Goal: Navigation & Orientation: Find specific page/section

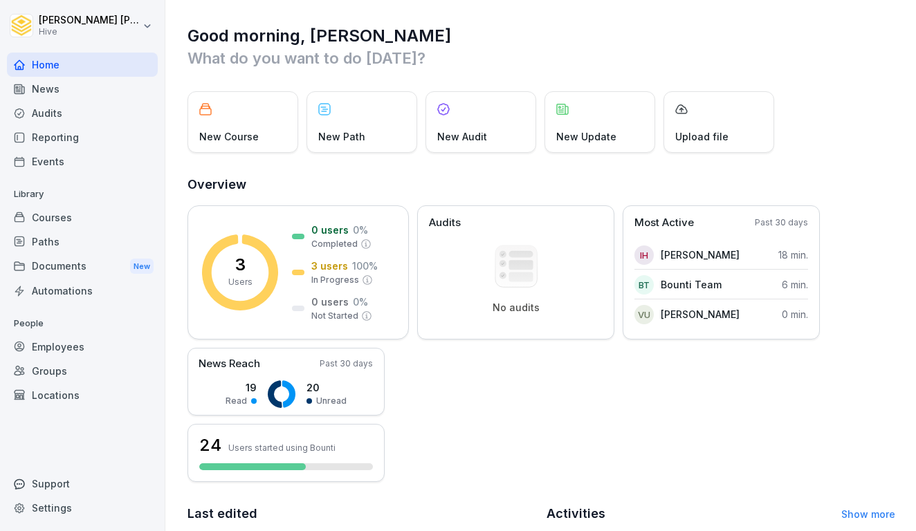
click at [78, 216] on div "Courses" at bounding box center [82, 217] width 151 height 24
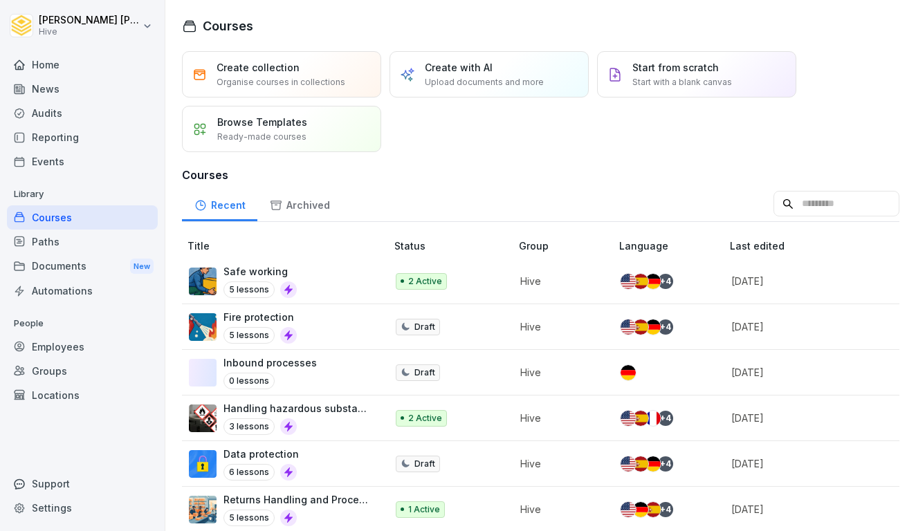
click at [70, 248] on div "Paths" at bounding box center [82, 242] width 151 height 24
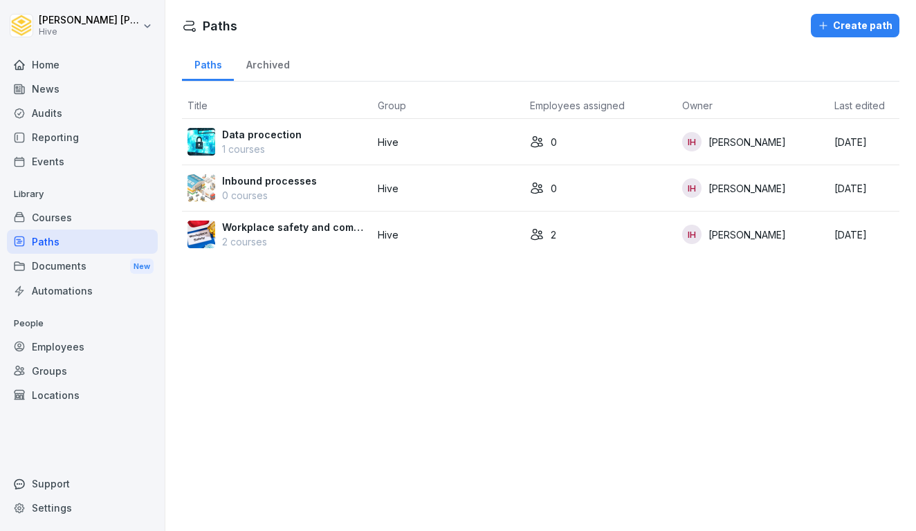
click at [40, 94] on div "News" at bounding box center [82, 89] width 151 height 24
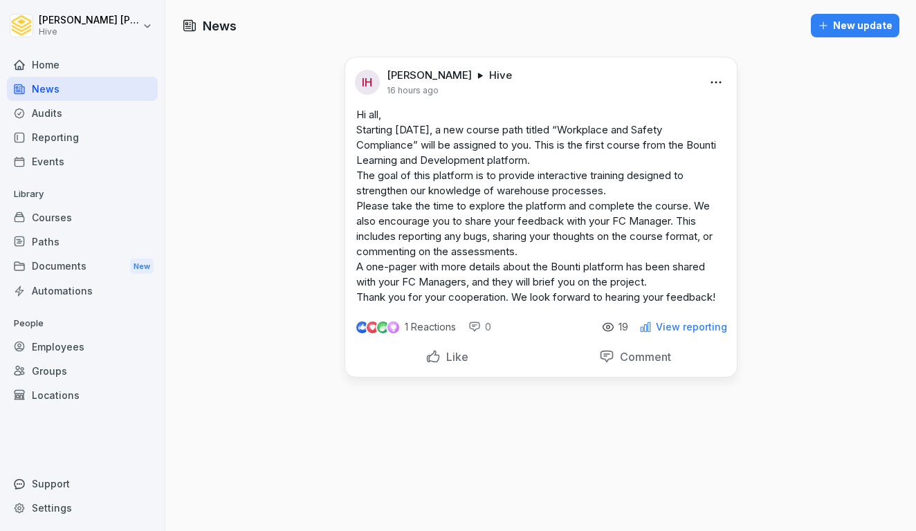
click at [41, 69] on div "Home" at bounding box center [82, 65] width 151 height 24
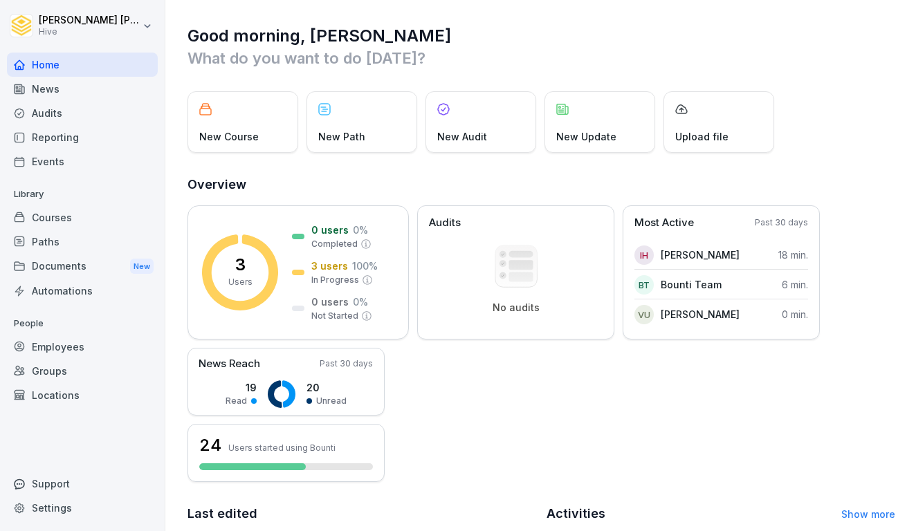
click at [39, 92] on div "News" at bounding box center [82, 89] width 151 height 24
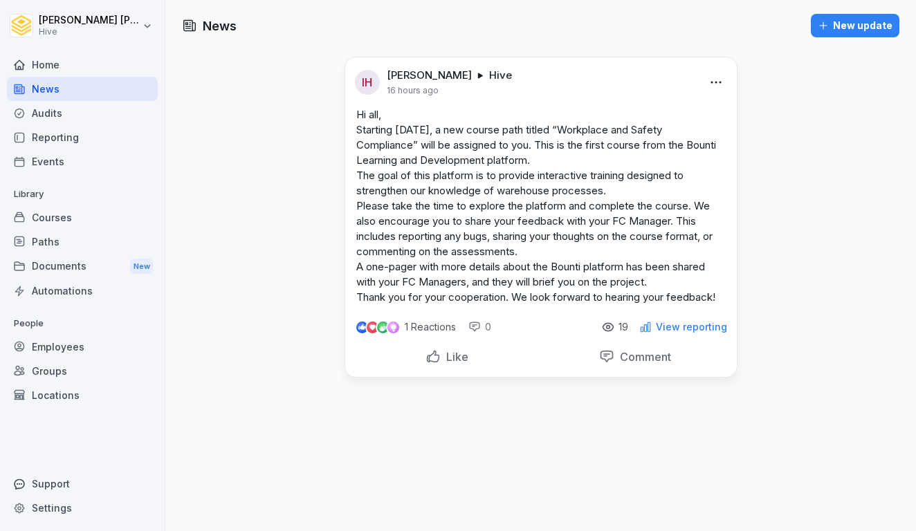
click at [374, 333] on img at bounding box center [372, 327] width 10 height 10
click at [360, 333] on img at bounding box center [361, 327] width 11 height 11
click at [668, 333] on p "View reporting" at bounding box center [691, 327] width 71 height 11
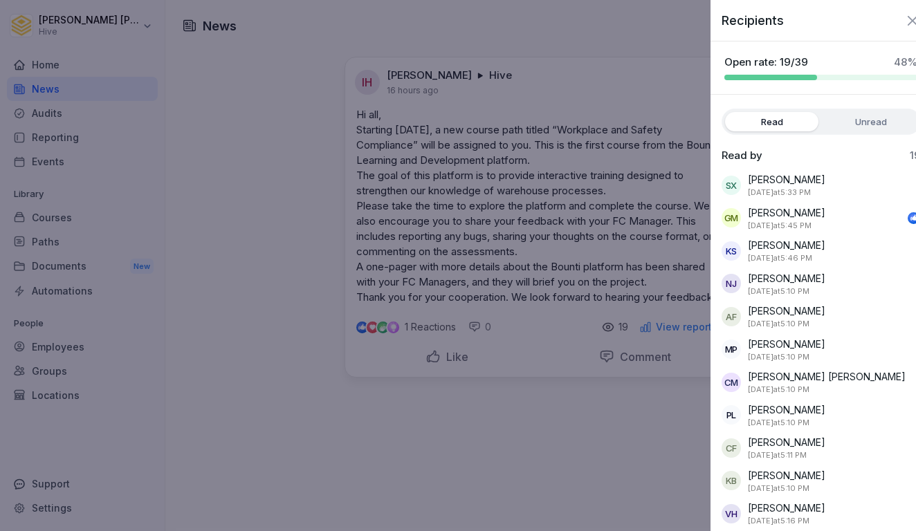
click at [638, 387] on div at bounding box center [458, 265] width 916 height 531
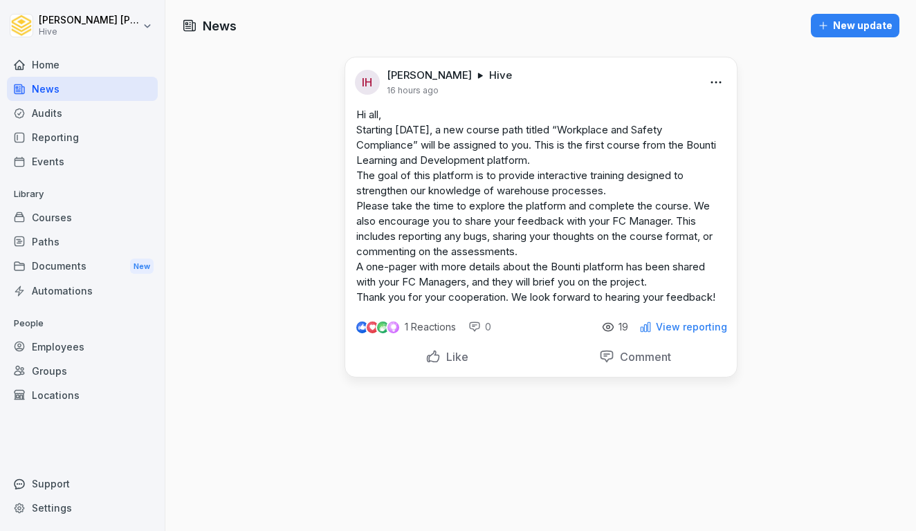
click at [51, 61] on div "Home" at bounding box center [82, 65] width 151 height 24
